Goal: Task Accomplishment & Management: Complete application form

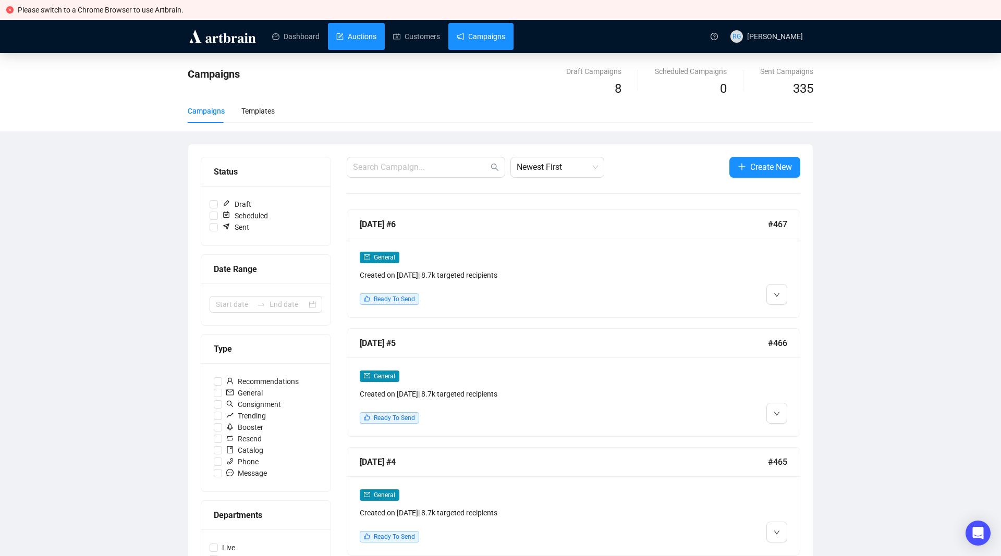
click at [363, 36] on link "Auctions" at bounding box center [356, 36] width 40 height 27
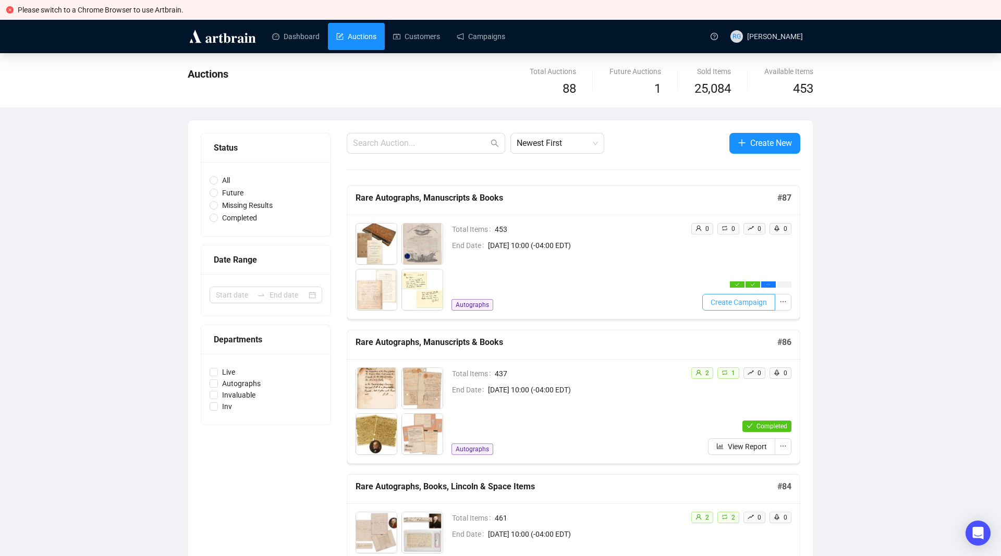
click at [744, 303] on span "Create Campaign" at bounding box center [738, 302] width 56 height 11
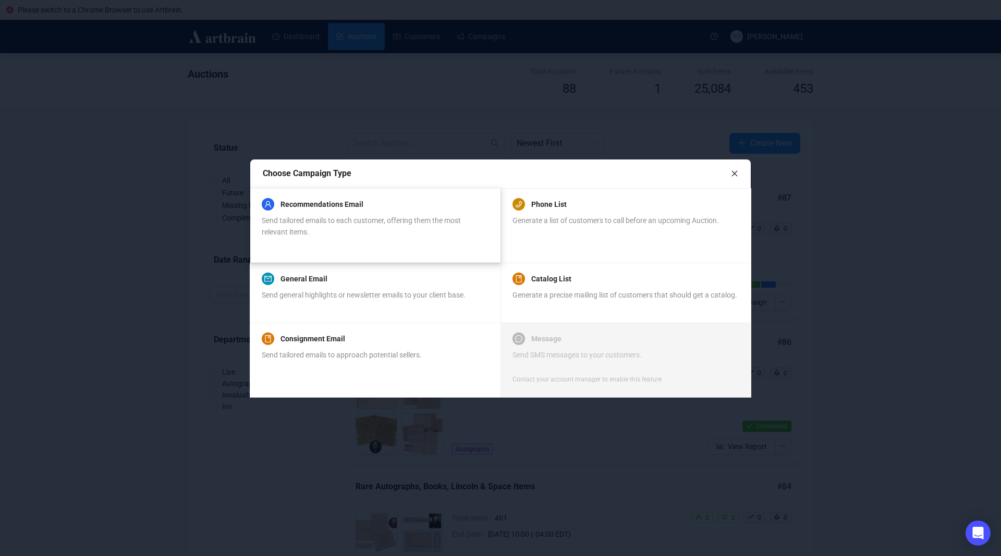
click at [308, 224] on span "Send tailored emails to each customer, offering them the most relevant items." at bounding box center [361, 226] width 199 height 20
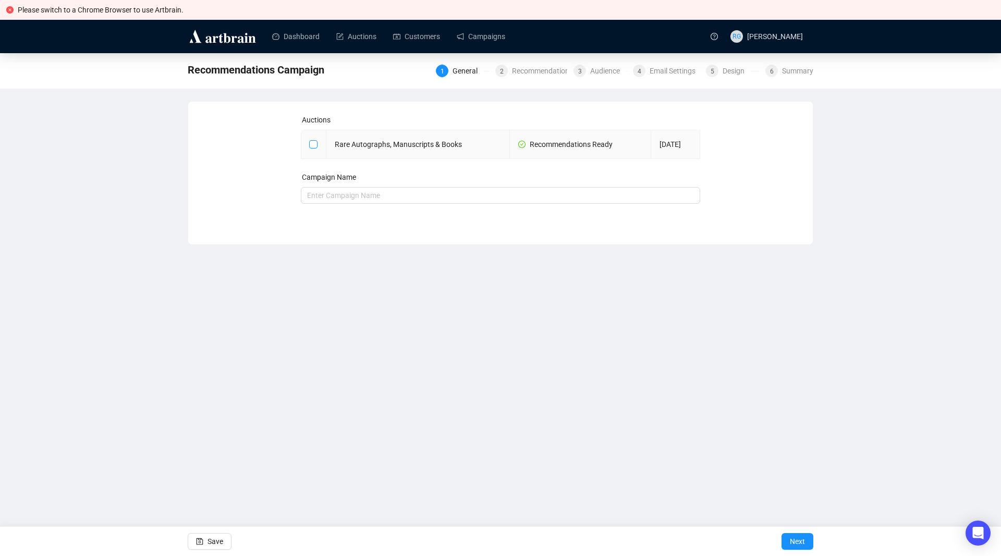
click at [311, 147] on input "checkbox" at bounding box center [312, 143] width 7 height 7
checkbox input "true"
type input "Rare Autographs, Manuscripts & Books Campaign"
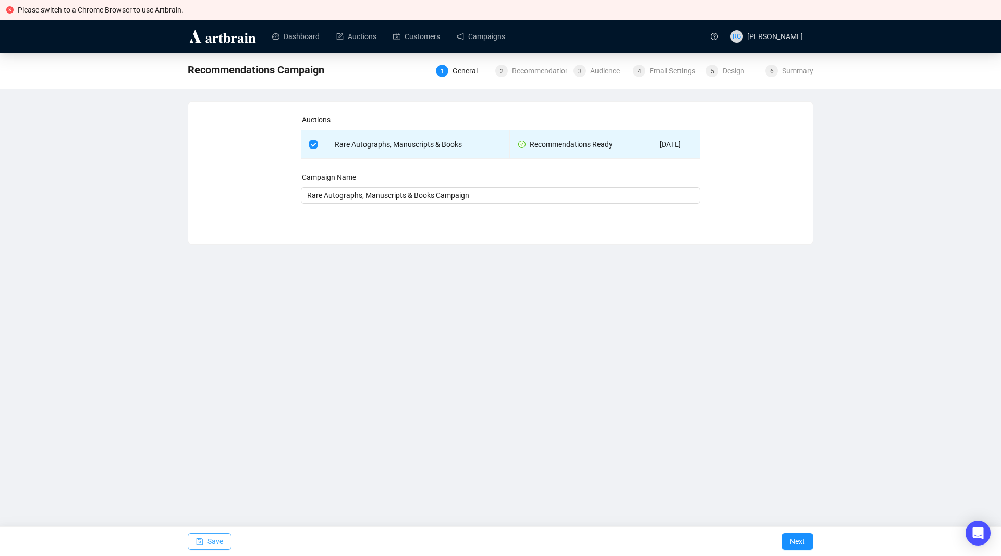
click at [224, 534] on button "Save" at bounding box center [210, 541] width 44 height 17
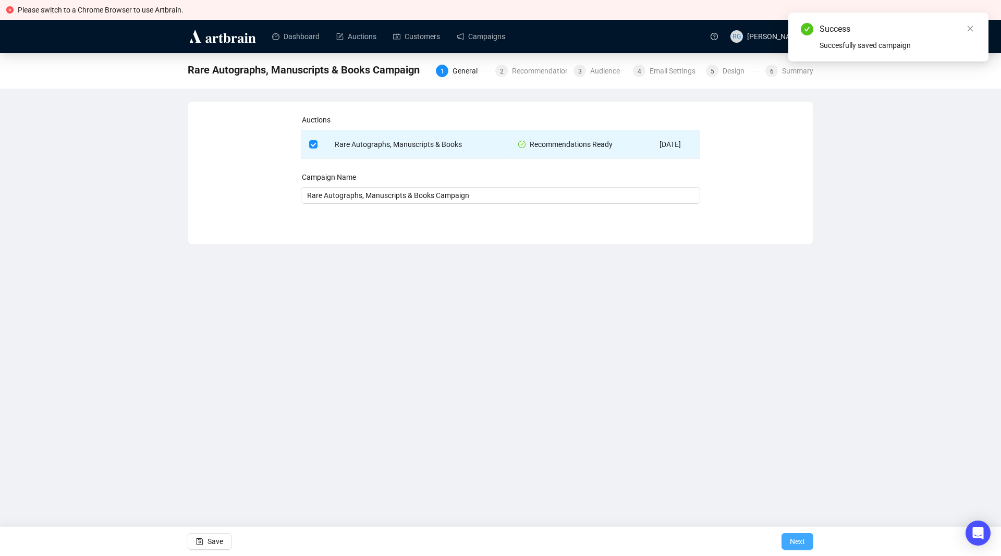
click at [793, 541] on span "Next" at bounding box center [797, 541] width 15 height 29
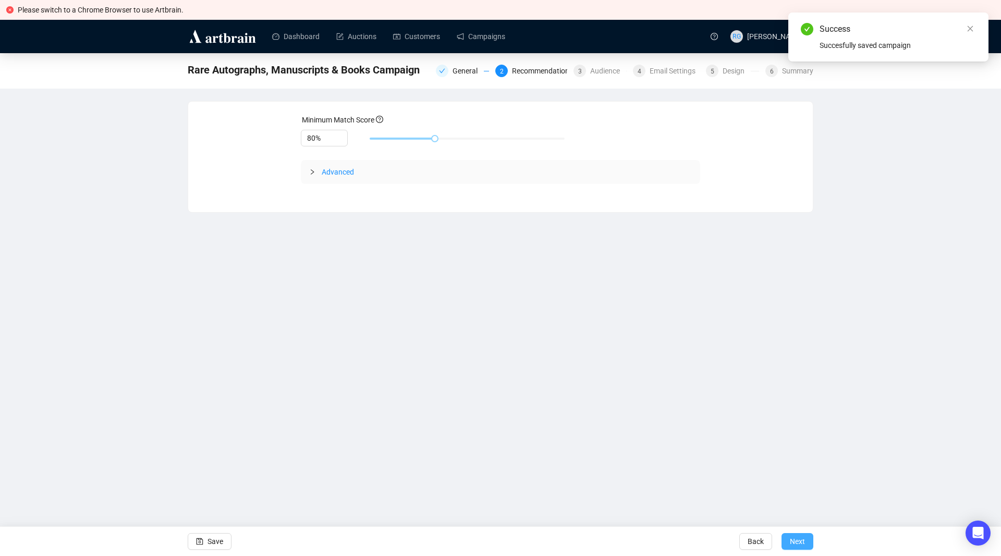
click at [802, 541] on span "Next" at bounding box center [797, 541] width 15 height 29
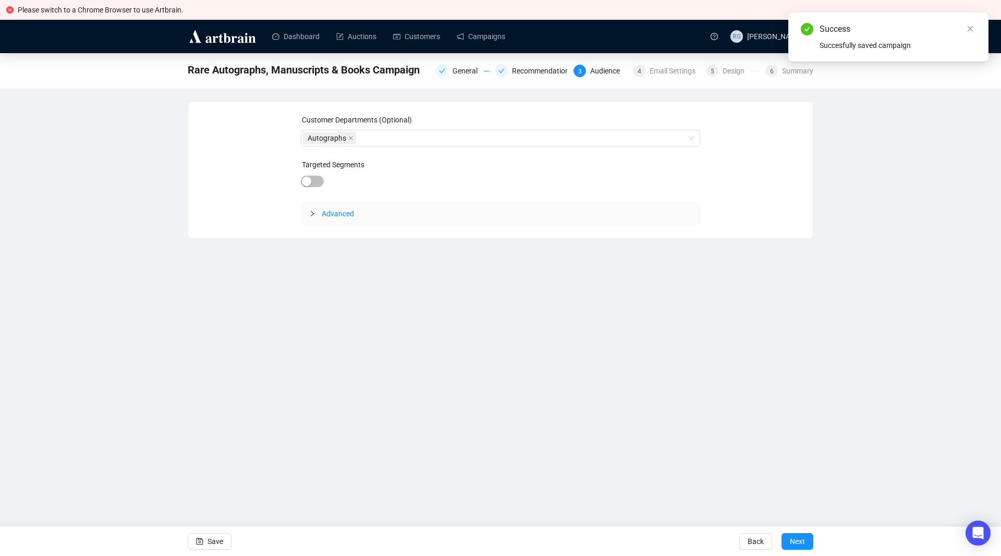
click at [802, 541] on span "Next" at bounding box center [797, 541] width 15 height 29
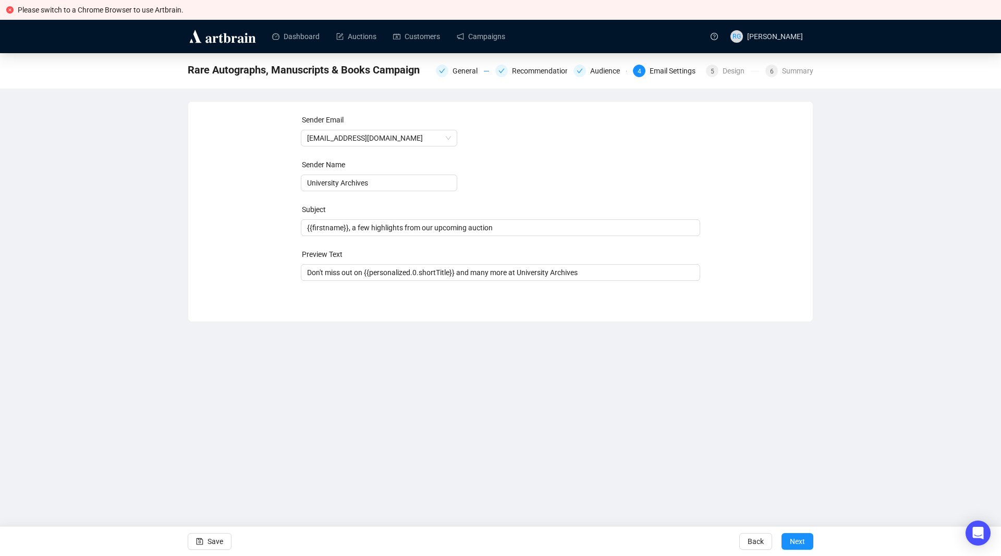
click at [802, 541] on span "Next" at bounding box center [797, 541] width 15 height 29
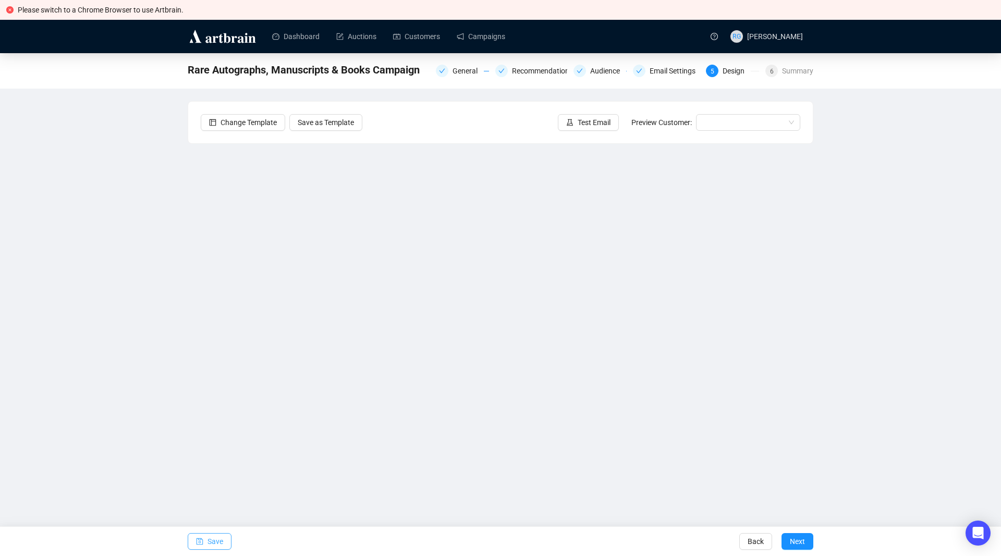
click at [196, 541] on icon "save" at bounding box center [199, 541] width 7 height 7
click at [203, 541] on button "Save" at bounding box center [210, 541] width 44 height 17
